Goal: Share content: Share content

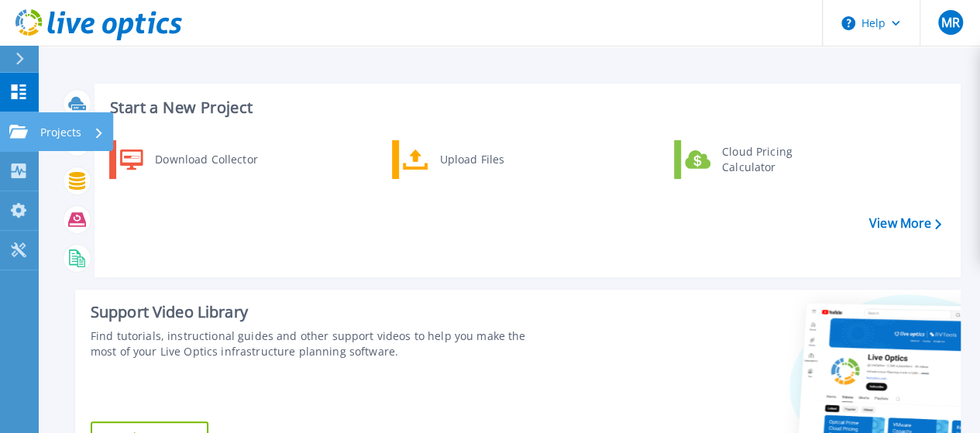
click at [50, 123] on p "Projects" at bounding box center [60, 132] width 41 height 40
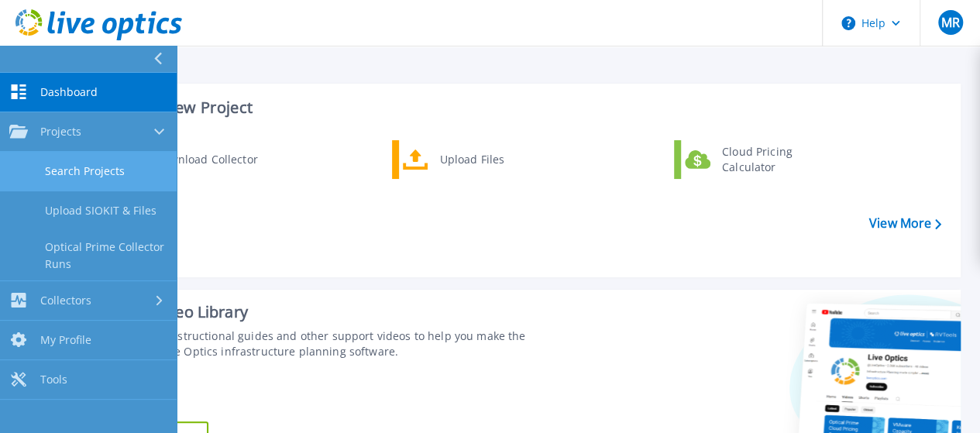
click at [105, 169] on link "Search Projects" at bounding box center [88, 171] width 177 height 39
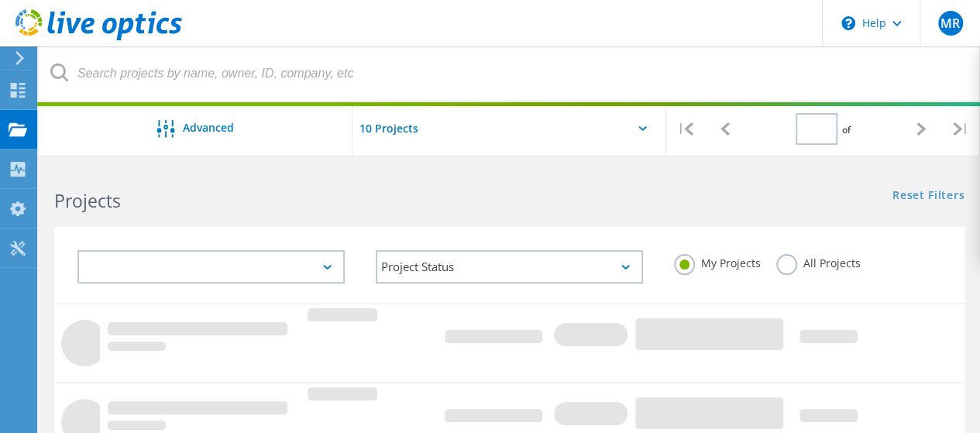
type input "1"
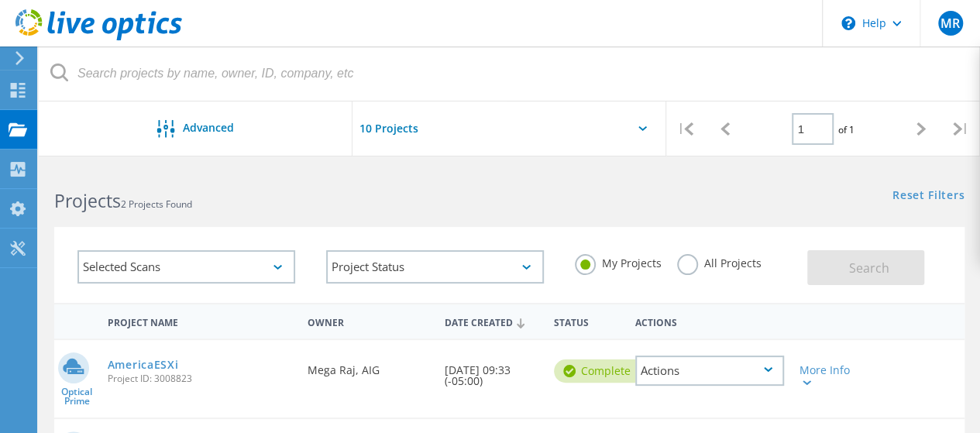
scroll to position [155, 0]
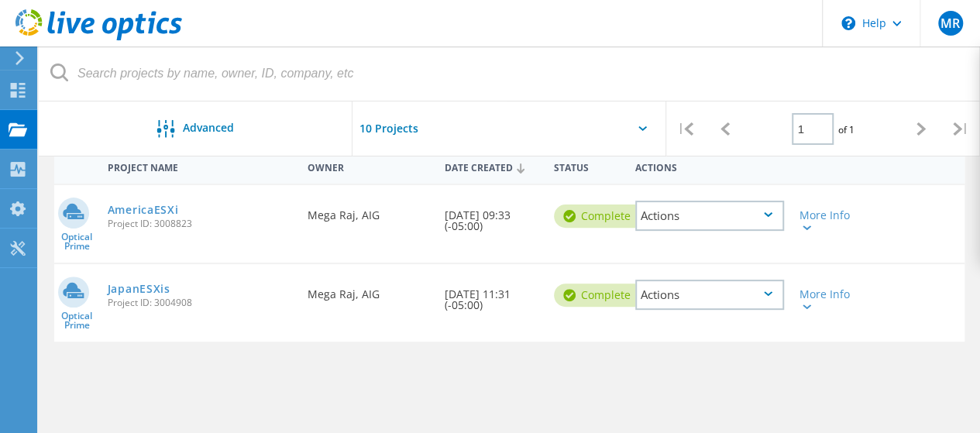
click at [695, 223] on div "Actions" at bounding box center [709, 216] width 149 height 30
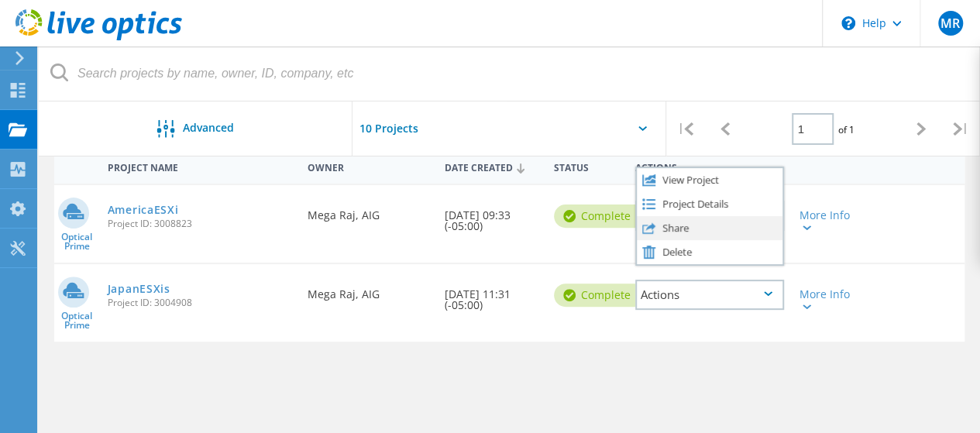
click at [672, 229] on div "Share" at bounding box center [710, 228] width 146 height 24
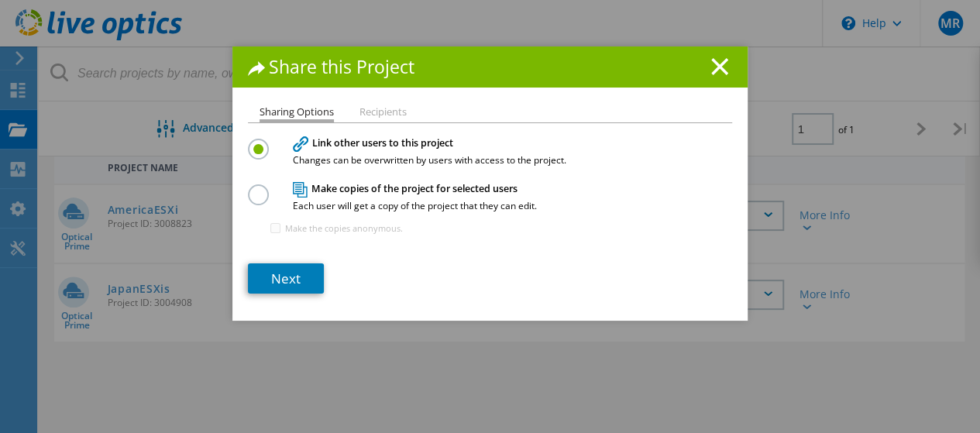
click at [333, 187] on h4 "Make copies of the project for selected users Each user will get a copy of the …" at bounding box center [486, 196] width 387 height 29
click at [256, 188] on label at bounding box center [261, 186] width 27 height 4
click at [0, 0] on input "radio" at bounding box center [0, 0] width 0 height 0
click at [280, 280] on link "Next" at bounding box center [286, 278] width 76 height 30
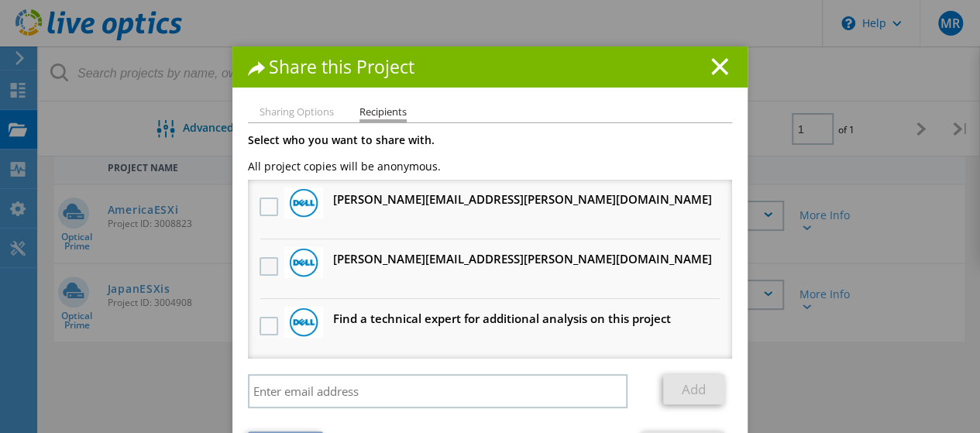
click at [259, 266] on label at bounding box center [270, 266] width 22 height 19
click at [0, 0] on input "checkbox" at bounding box center [0, 0] width 0 height 0
click at [262, 211] on label at bounding box center [270, 206] width 22 height 19
click at [0, 0] on input "checkbox" at bounding box center [0, 0] width 0 height 0
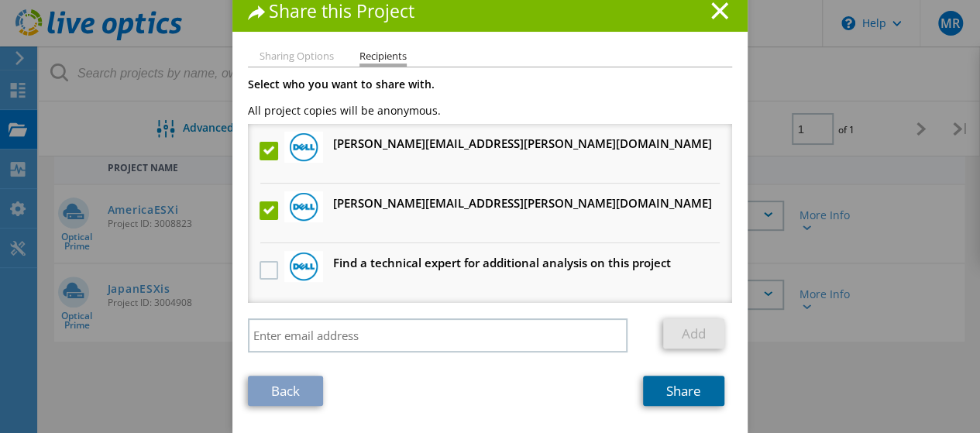
click at [670, 391] on link "Share" at bounding box center [683, 391] width 81 height 30
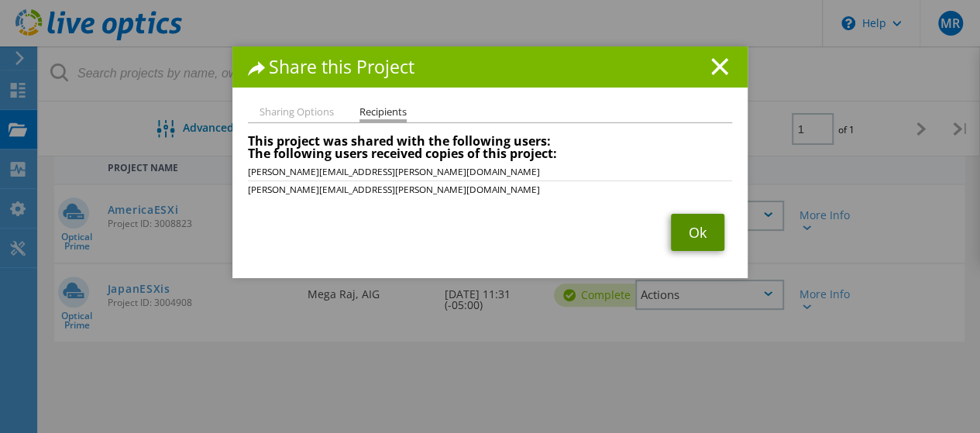
click at [682, 233] on link "Ok" at bounding box center [697, 232] width 53 height 37
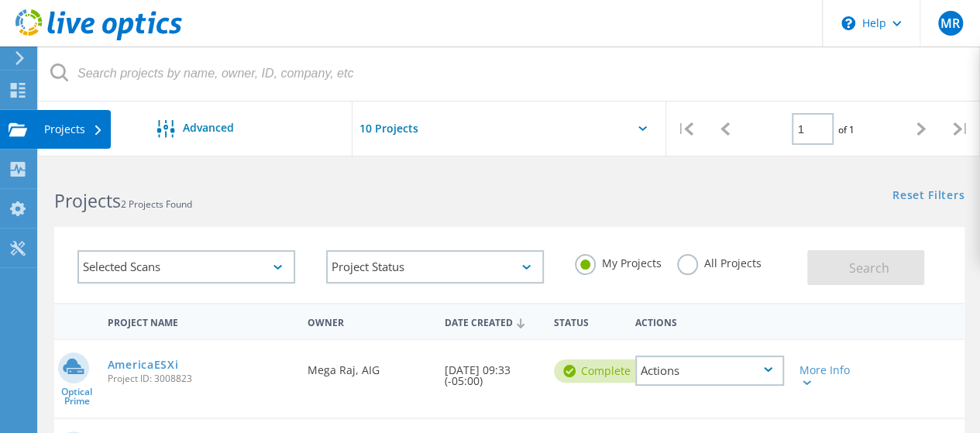
click at [22, 132] on use at bounding box center [18, 128] width 19 height 13
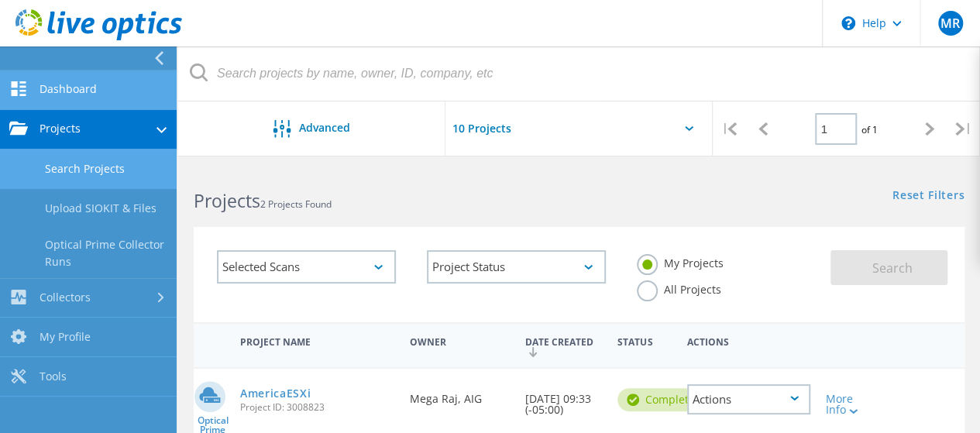
click at [75, 98] on link "Dashboard" at bounding box center [88, 89] width 177 height 39
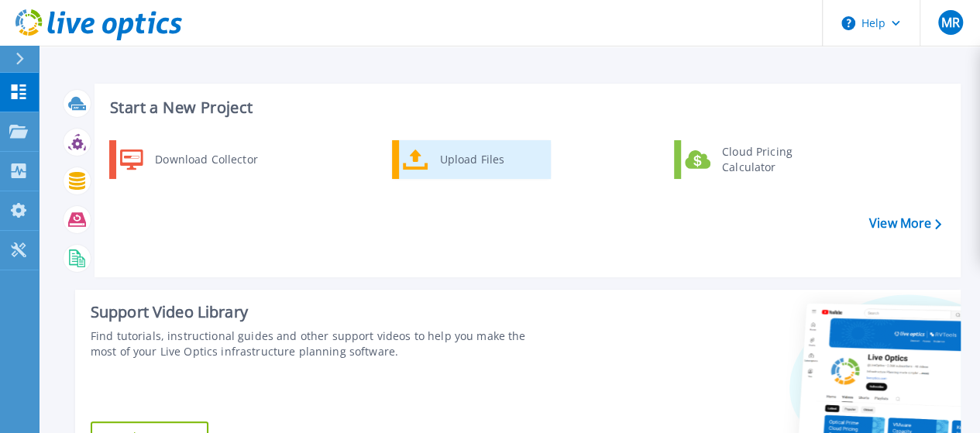
click at [424, 163] on icon at bounding box center [416, 160] width 26 height 22
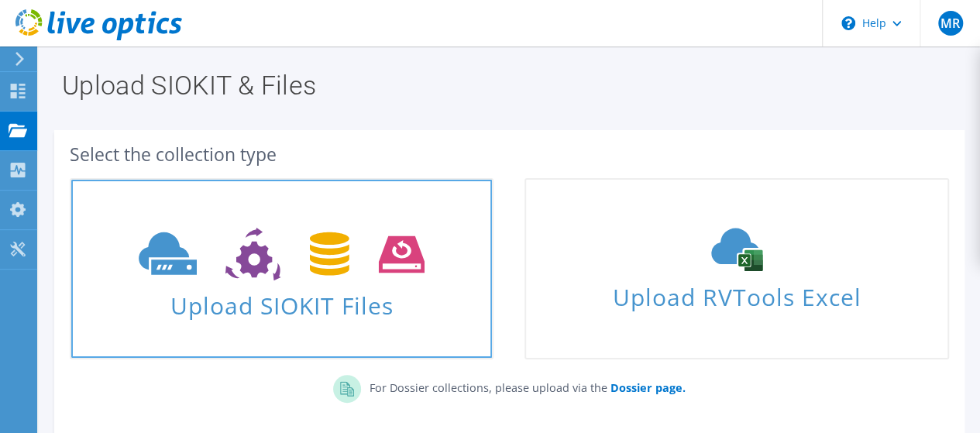
click at [319, 237] on use at bounding box center [282, 254] width 286 height 53
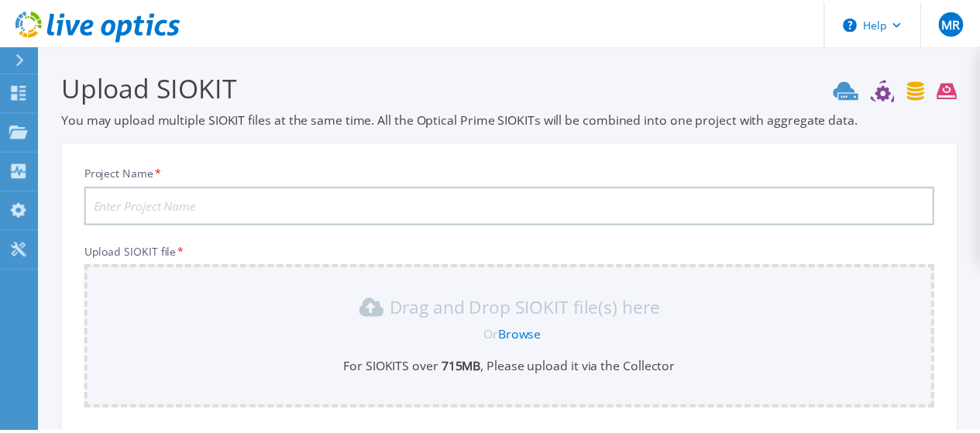
scroll to position [184, 0]
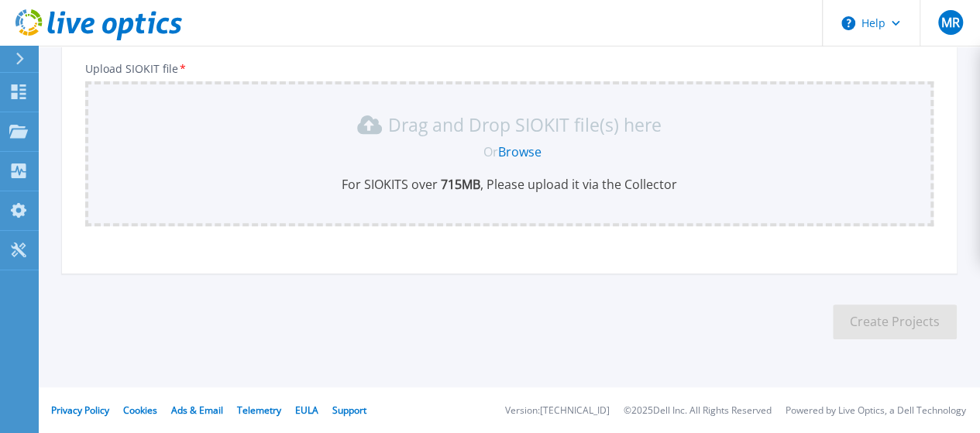
click at [524, 156] on link "Browse" at bounding box center [519, 151] width 43 height 17
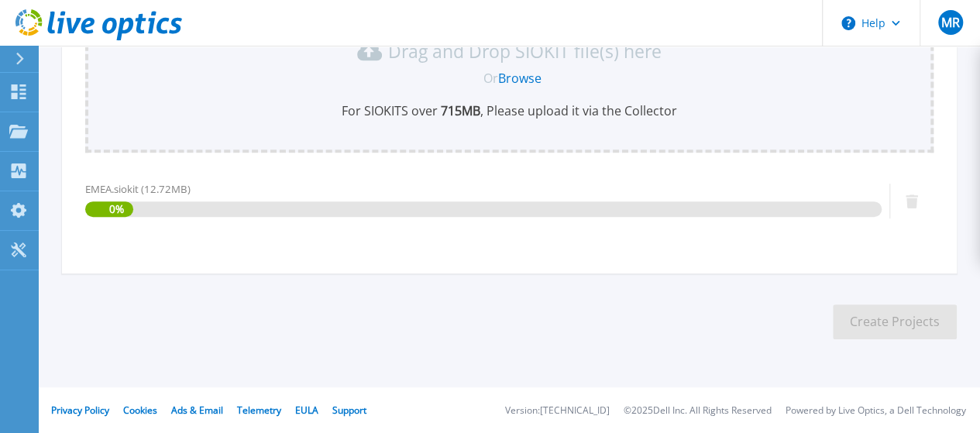
scroll to position [25, 0]
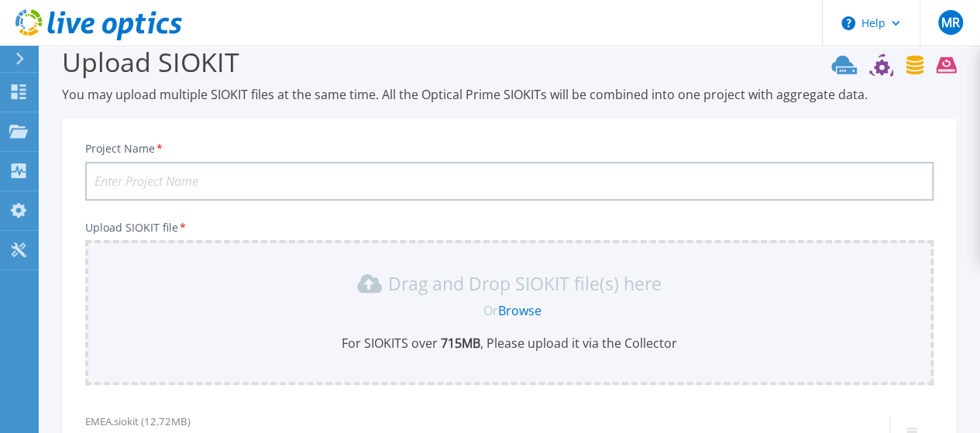
click at [217, 178] on input "Project Name *" at bounding box center [509, 181] width 848 height 39
click at [130, 177] on input "EMEAESxi" at bounding box center [509, 181] width 848 height 39
click at [160, 178] on input "EMEA ESxi" at bounding box center [509, 181] width 848 height 39
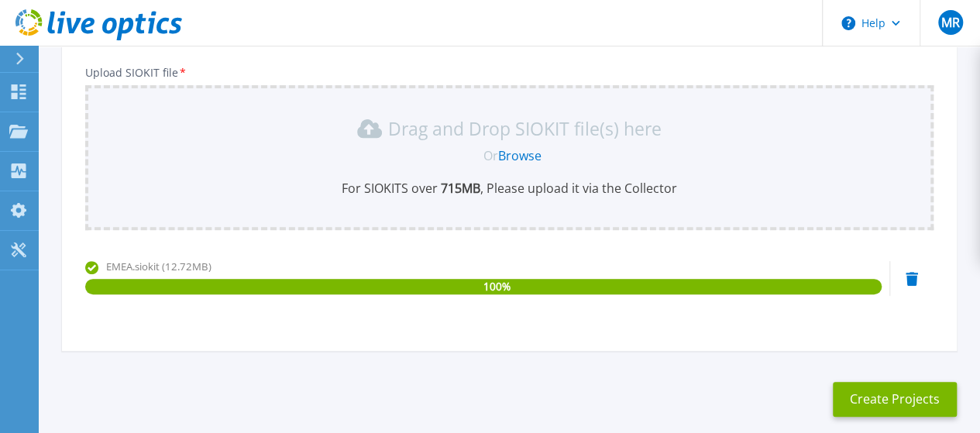
scroll to position [257, 0]
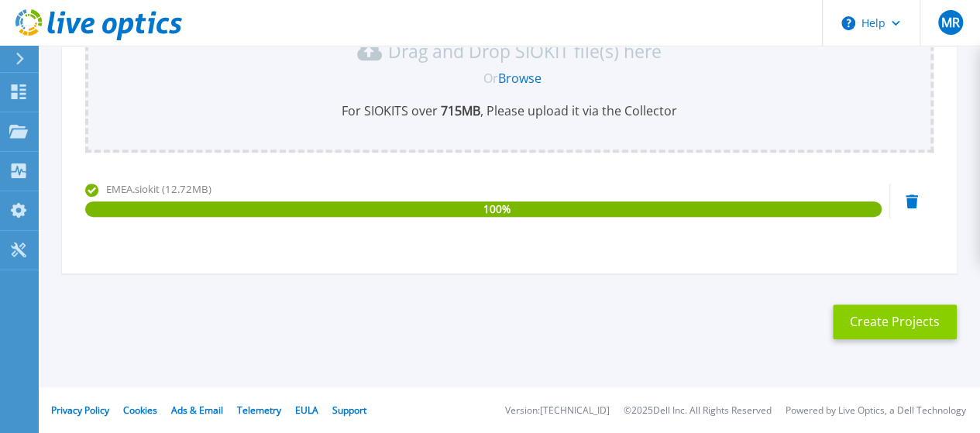
type input "EMEA ESXis"
click at [905, 320] on button "Create Projects" at bounding box center [895, 321] width 124 height 35
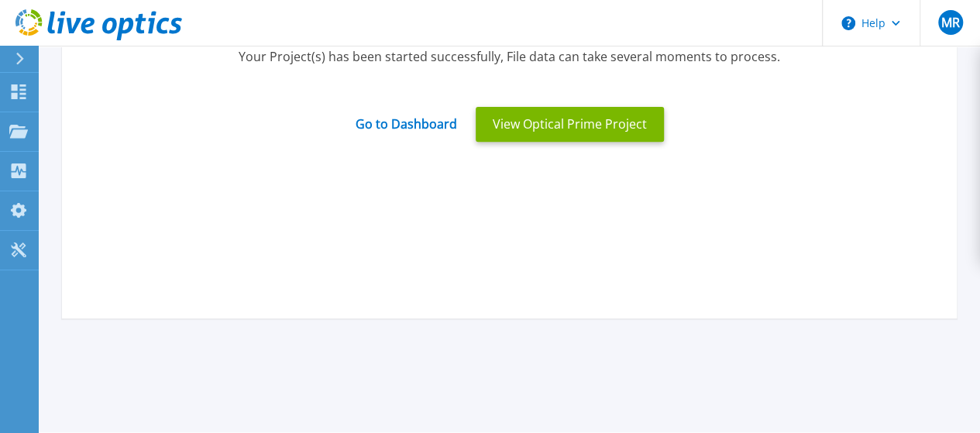
scroll to position [25, 0]
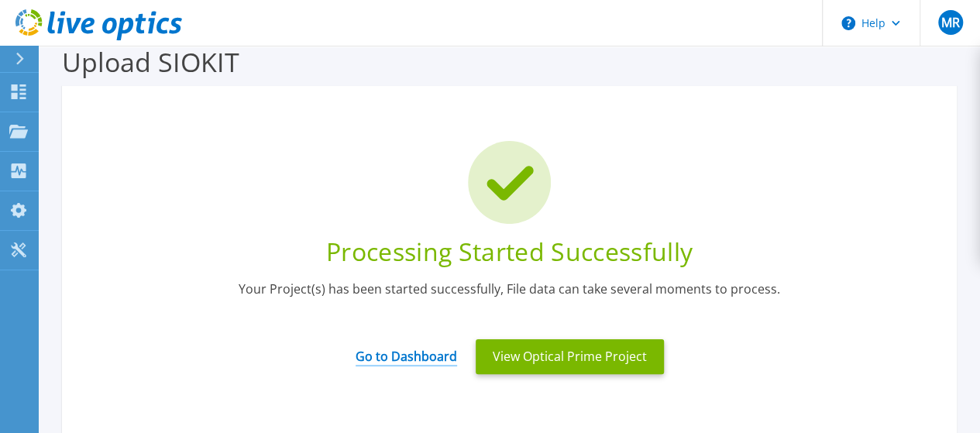
click at [380, 361] on link "Go to Dashboard" at bounding box center [405, 351] width 101 height 30
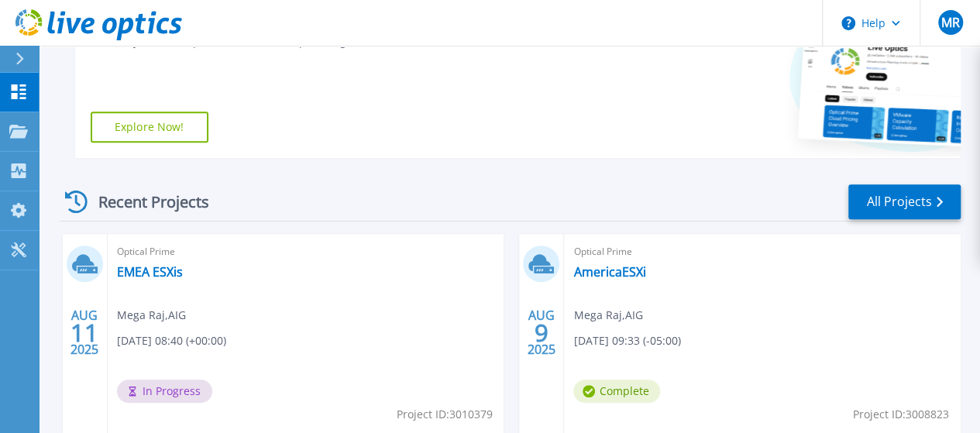
scroll to position [401, 0]
